Goal: Transaction & Acquisition: Subscribe to service/newsletter

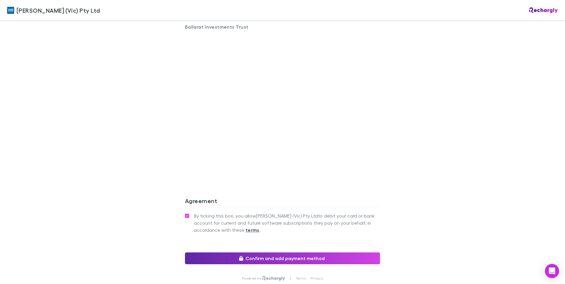
scroll to position [458, 0]
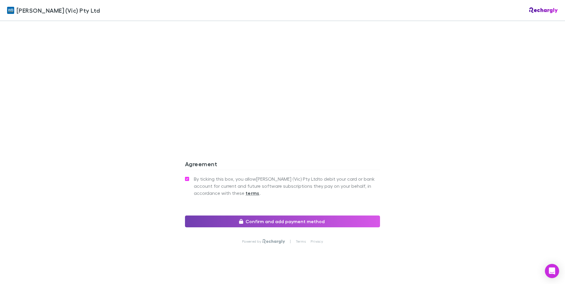
click at [260, 216] on button "Confirm and add payment method" at bounding box center [282, 222] width 195 height 12
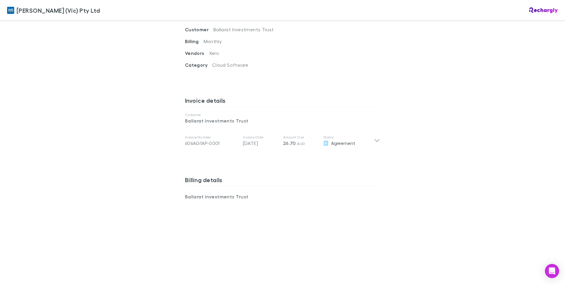
scroll to position [133, 0]
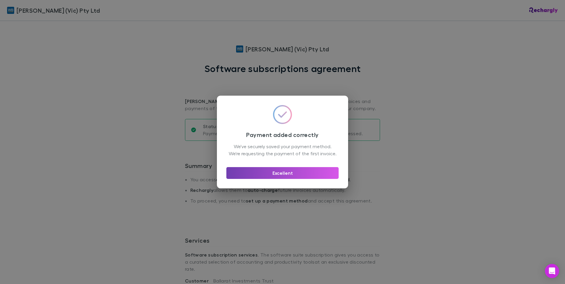
click at [279, 175] on button "Excellent" at bounding box center [282, 173] width 112 height 12
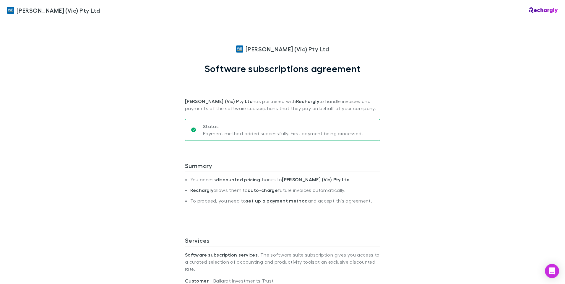
click at [462, 60] on div "[PERSON_NAME] (Vic) Pty Ltd [PERSON_NAME] (Vic) Pty Ltd Software subscriptions …" at bounding box center [282, 142] width 565 height 284
